Goal: Check status: Check status

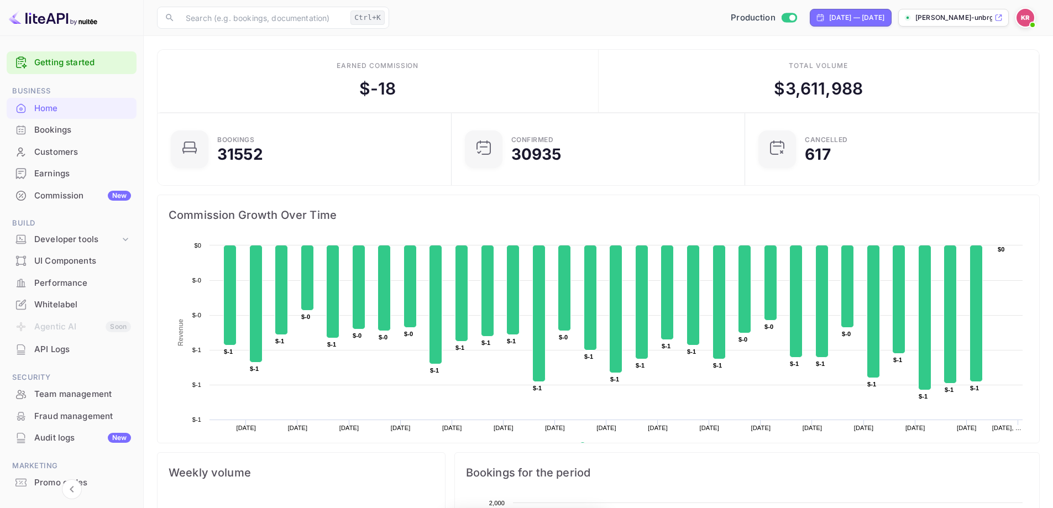
scroll to position [171, 279]
click at [86, 128] on div "Bookings" at bounding box center [82, 130] width 97 height 13
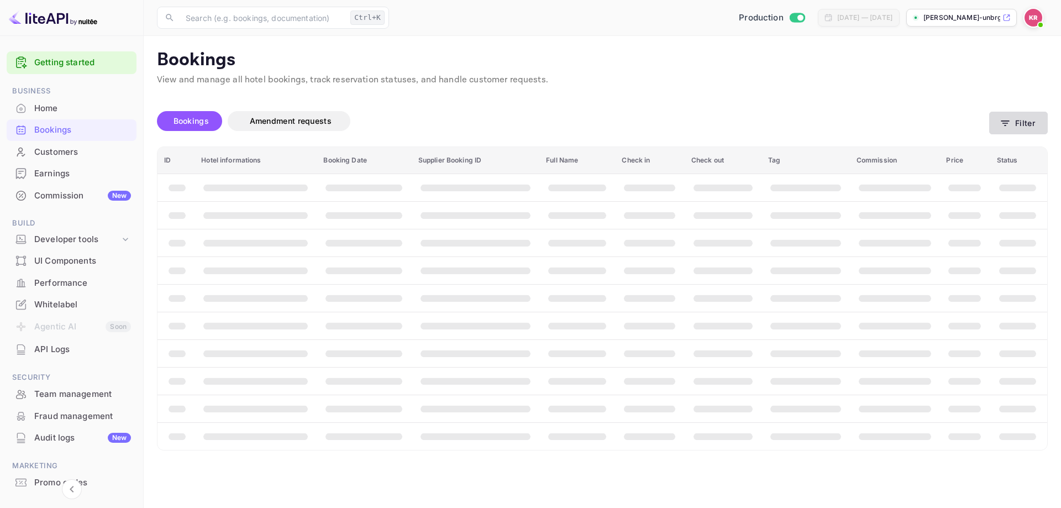
click at [1008, 128] on icon "button" at bounding box center [1005, 123] width 11 height 11
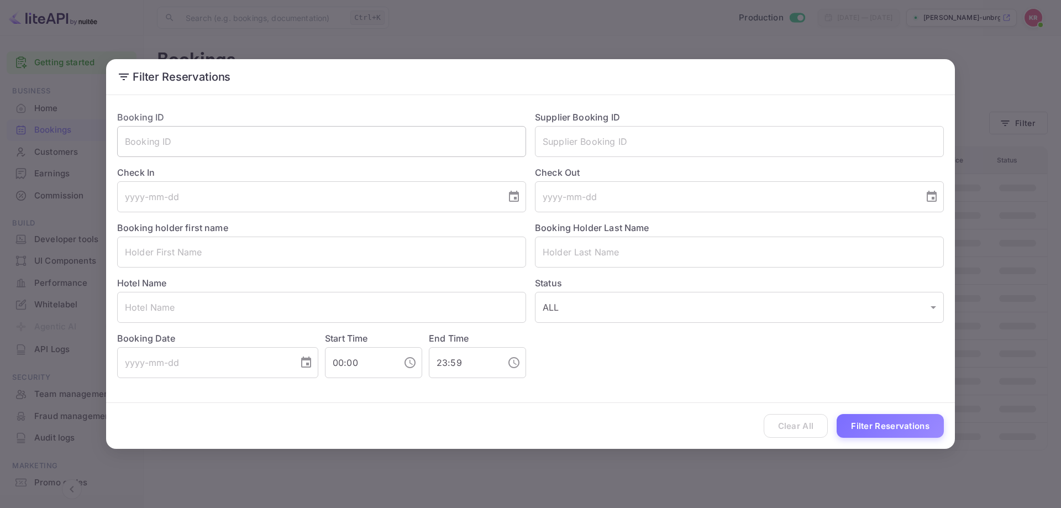
click at [480, 150] on input "text" at bounding box center [321, 141] width 409 height 31
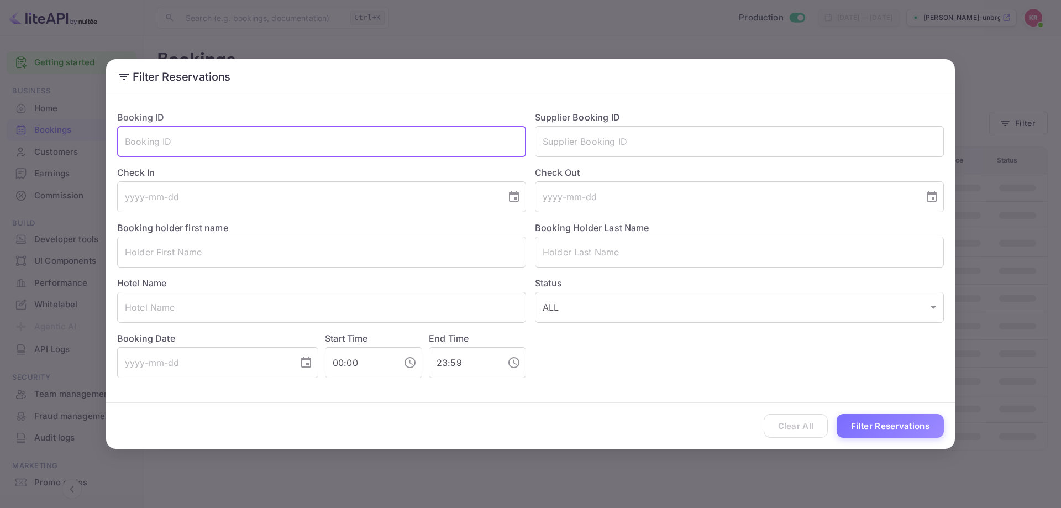
paste input "-"
click at [217, 145] on input "-" at bounding box center [321, 141] width 409 height 31
paste input "text"
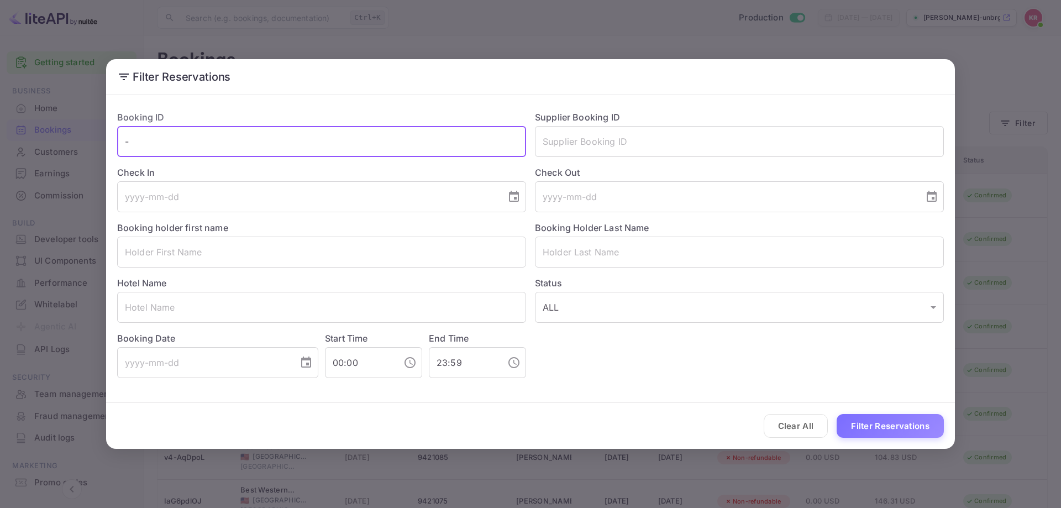
click at [265, 139] on input "-" at bounding box center [321, 141] width 409 height 31
click at [264, 139] on input "-" at bounding box center [321, 141] width 409 height 31
paste input "K9zg-CGFq"
type input "K9zg-CGFq"
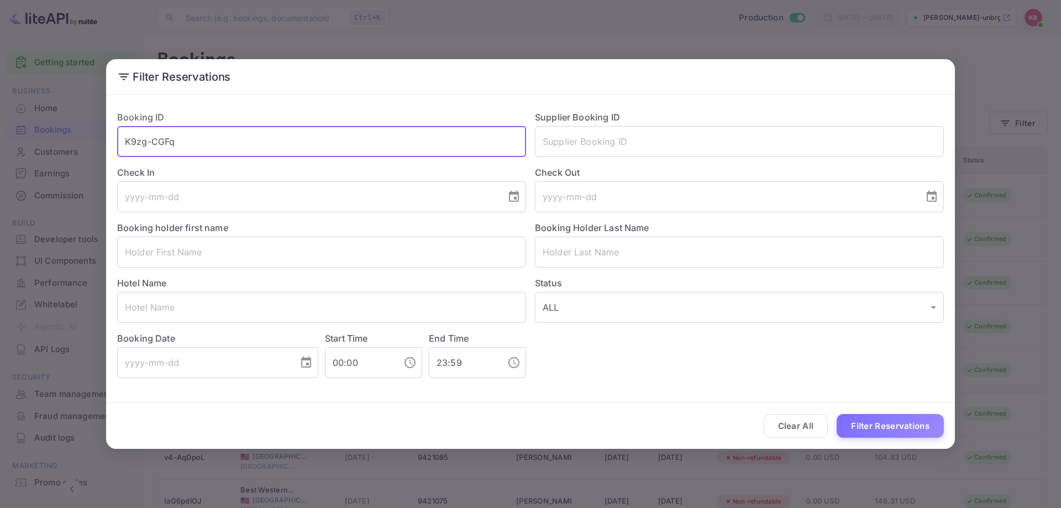
click at [907, 432] on button "Filter Reservations" at bounding box center [890, 426] width 107 height 24
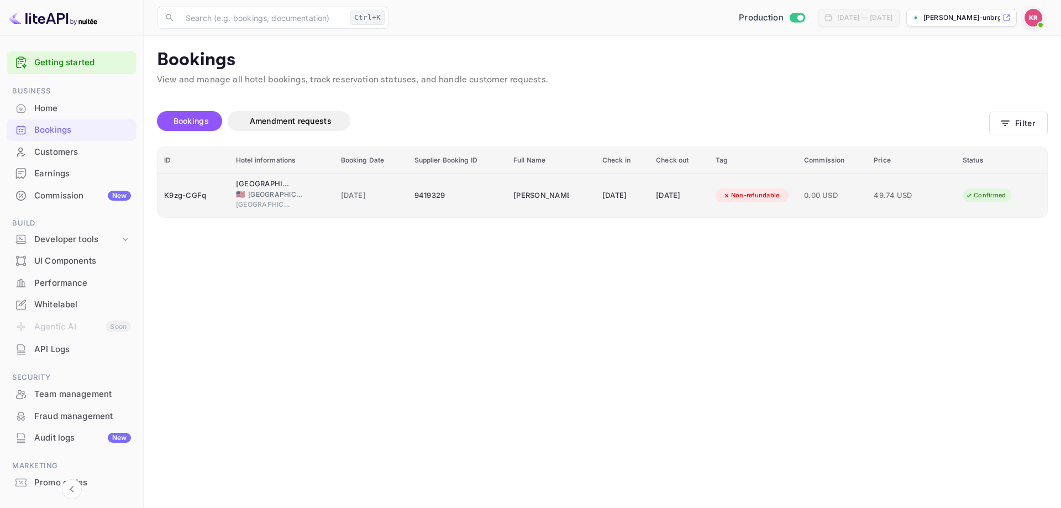
click at [408, 202] on td "9419329" at bounding box center [458, 196] width 100 height 44
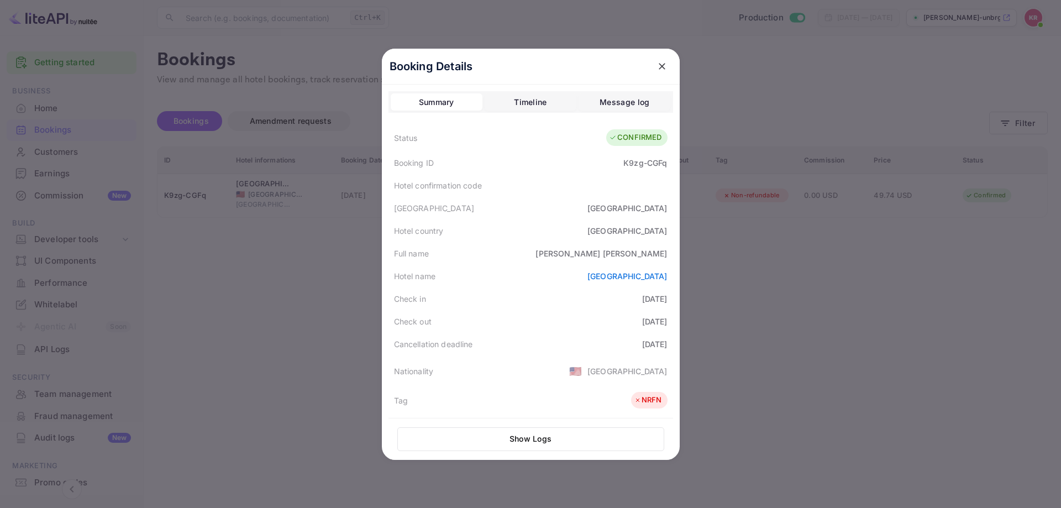
click at [892, 259] on div at bounding box center [530, 254] width 1061 height 508
